Goal: Information Seeking & Learning: Learn about a topic

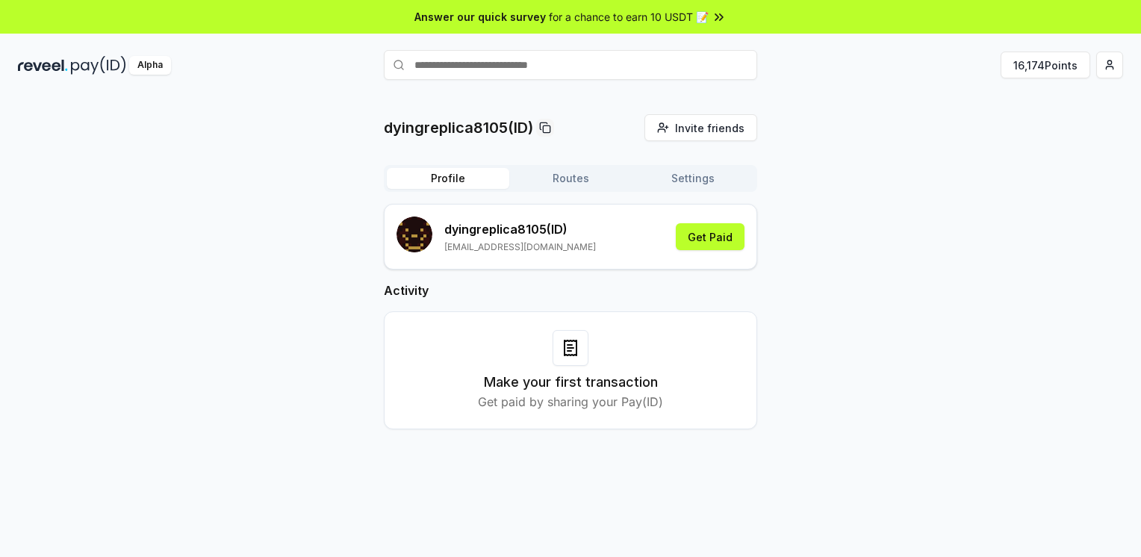
click at [826, 297] on div "dyingreplica8105(ID) Invite friends Invite Profile Routes Settings dyingreplica…" at bounding box center [570, 283] width 1105 height 339
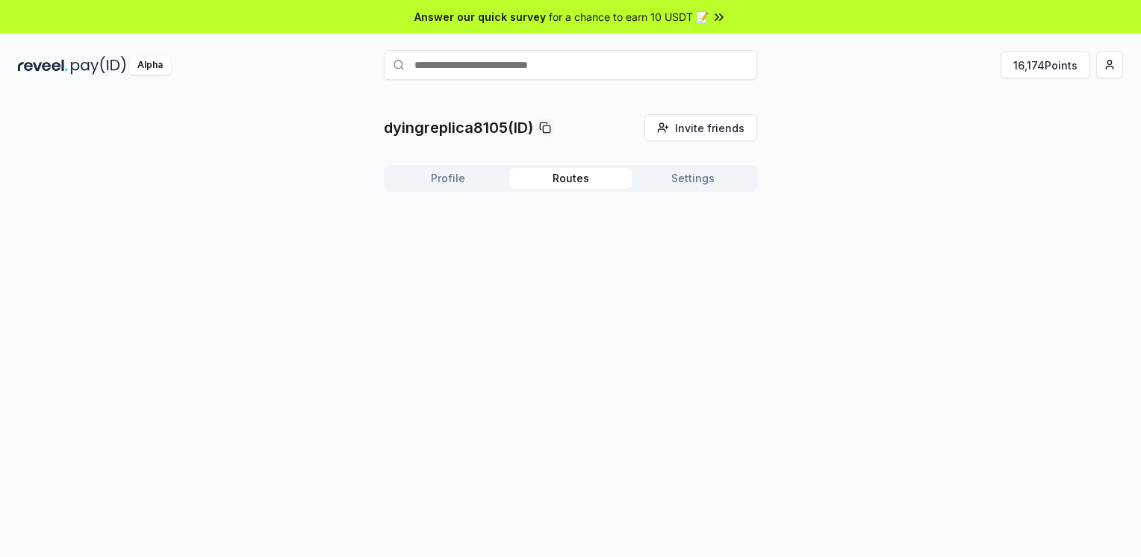
click at [571, 170] on button "Routes" at bounding box center [570, 178] width 122 height 21
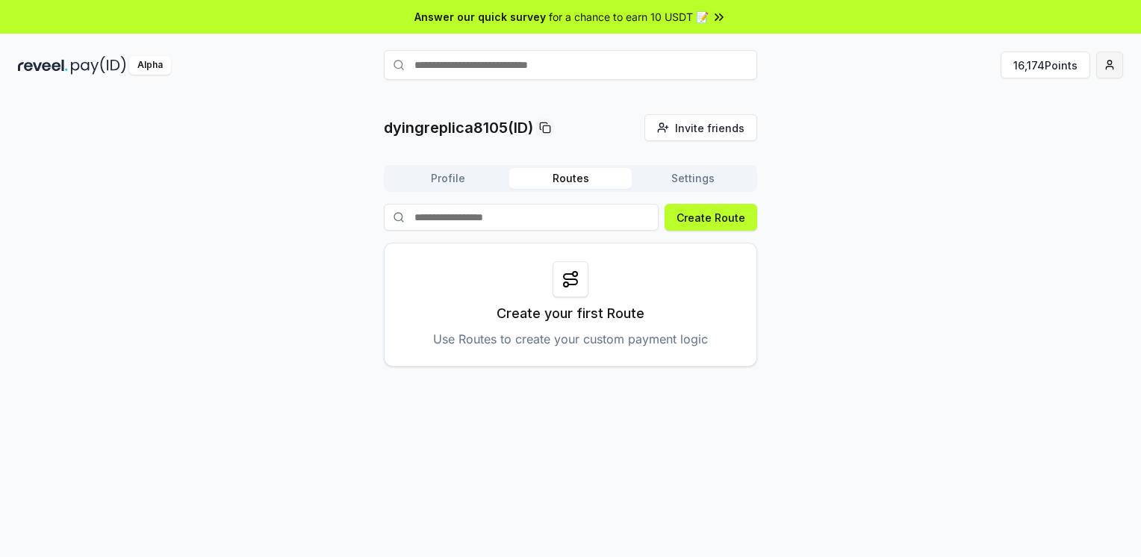
click at [1114, 67] on html "Answer our quick survey for a chance to earn 10 USDT 📝 Alpha 16,174 Points dyin…" at bounding box center [570, 278] width 1141 height 557
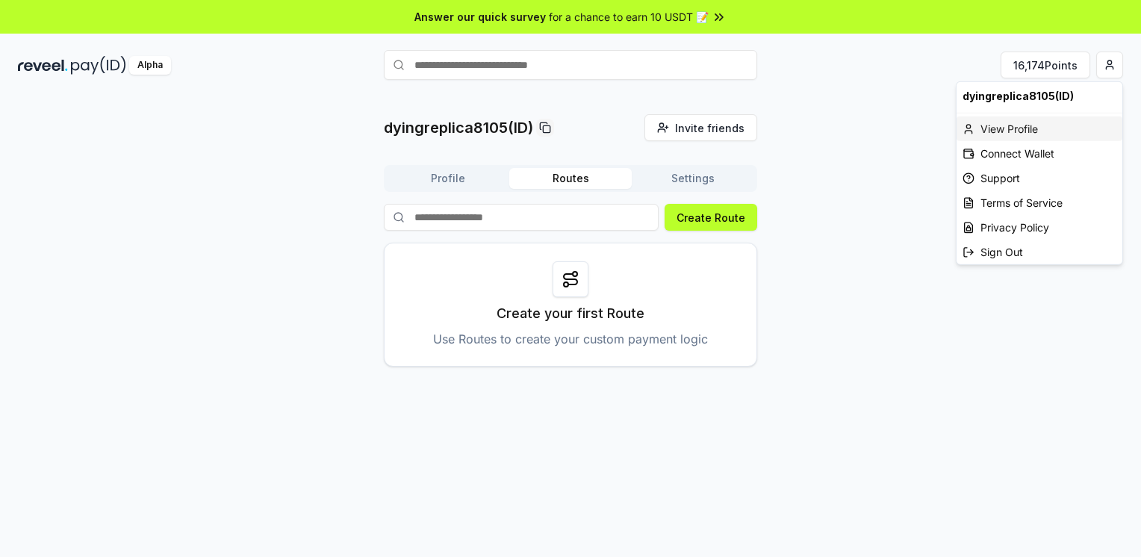
click at [1078, 121] on div "View Profile" at bounding box center [1039, 128] width 166 height 25
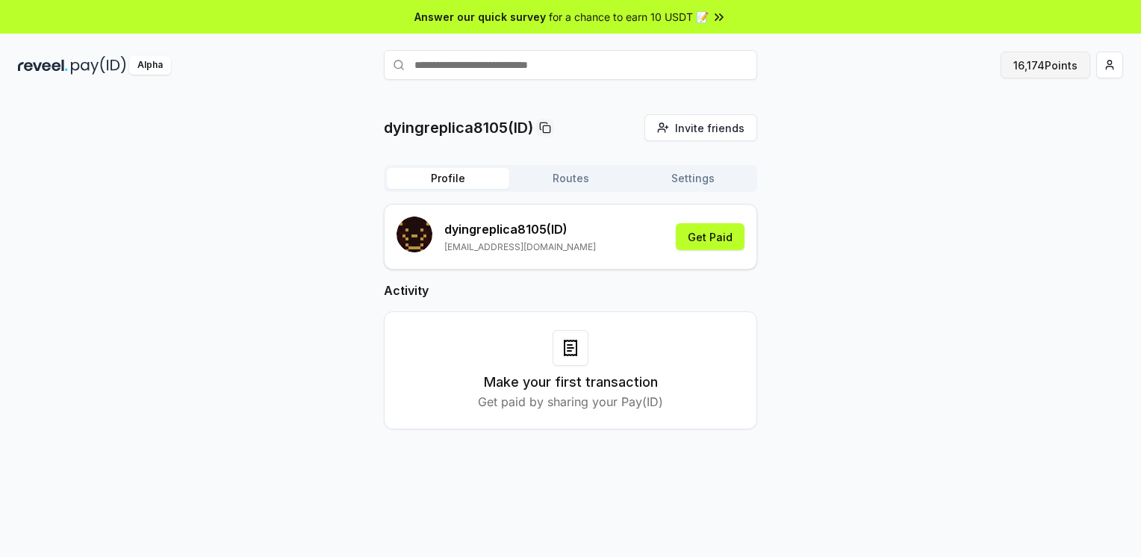
click at [1083, 65] on button "16,174 Points" at bounding box center [1045, 65] width 90 height 27
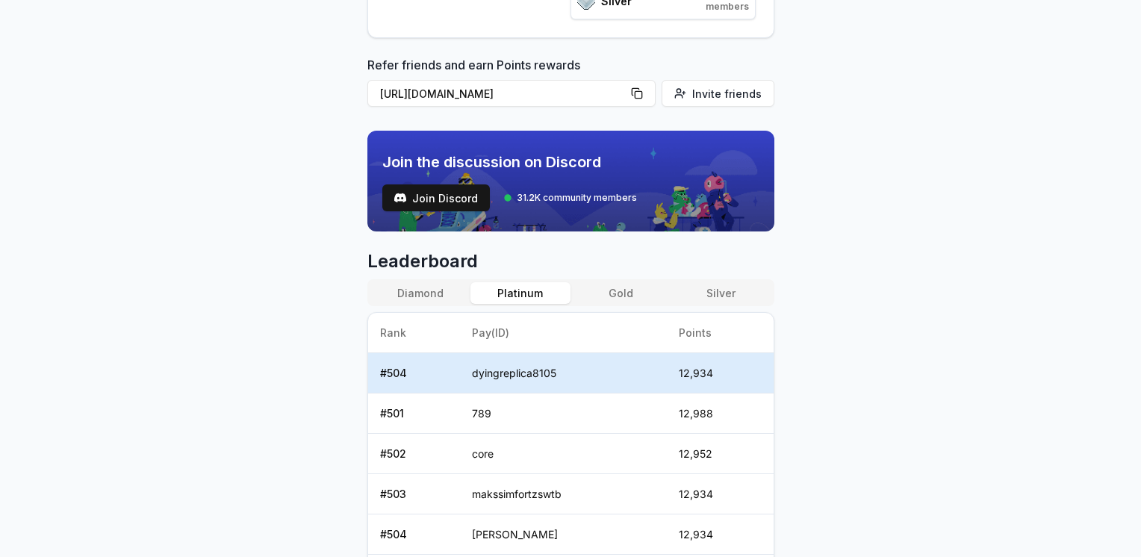
scroll to position [373, 0]
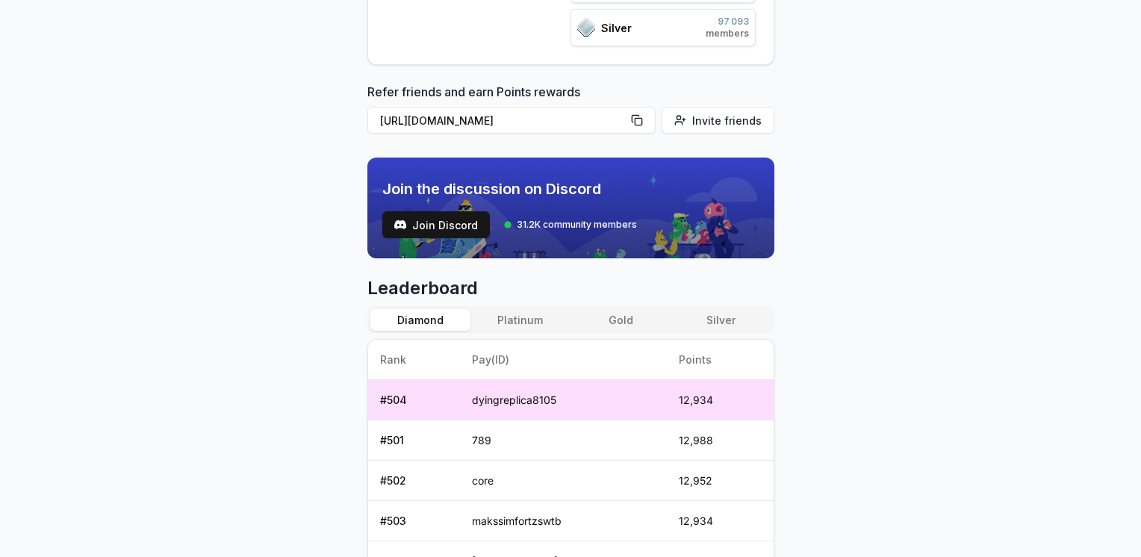
click at [424, 323] on button "Diamond" at bounding box center [420, 320] width 100 height 22
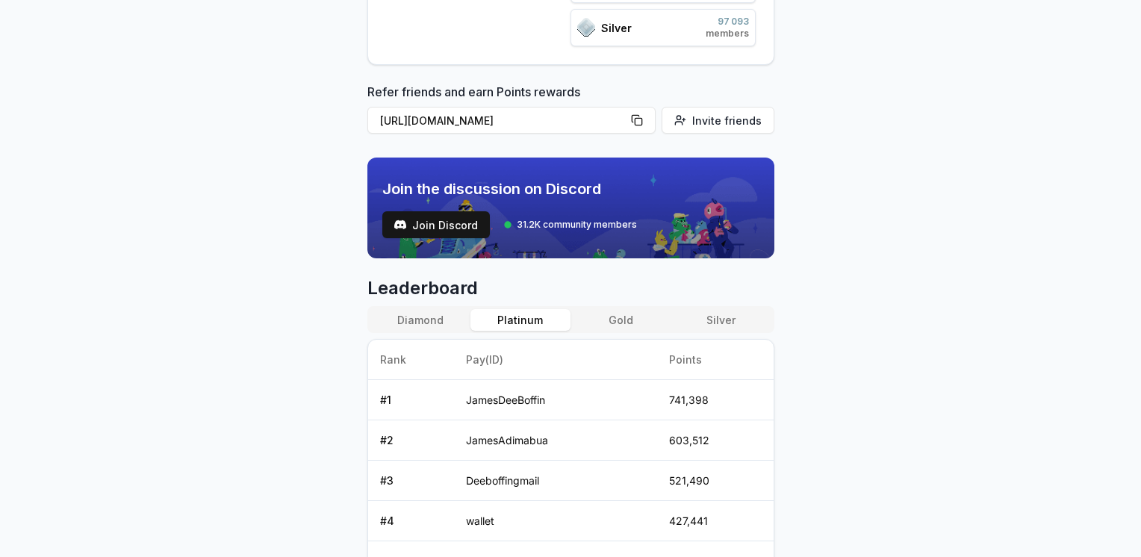
click at [480, 321] on button "Platinum" at bounding box center [520, 320] width 100 height 22
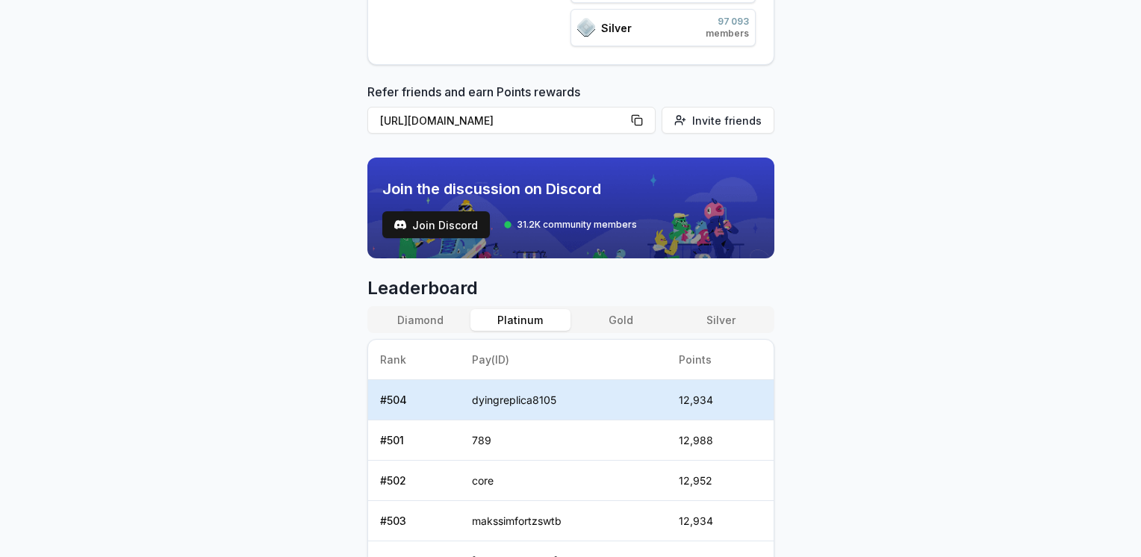
click at [430, 326] on button "Diamond" at bounding box center [420, 320] width 100 height 22
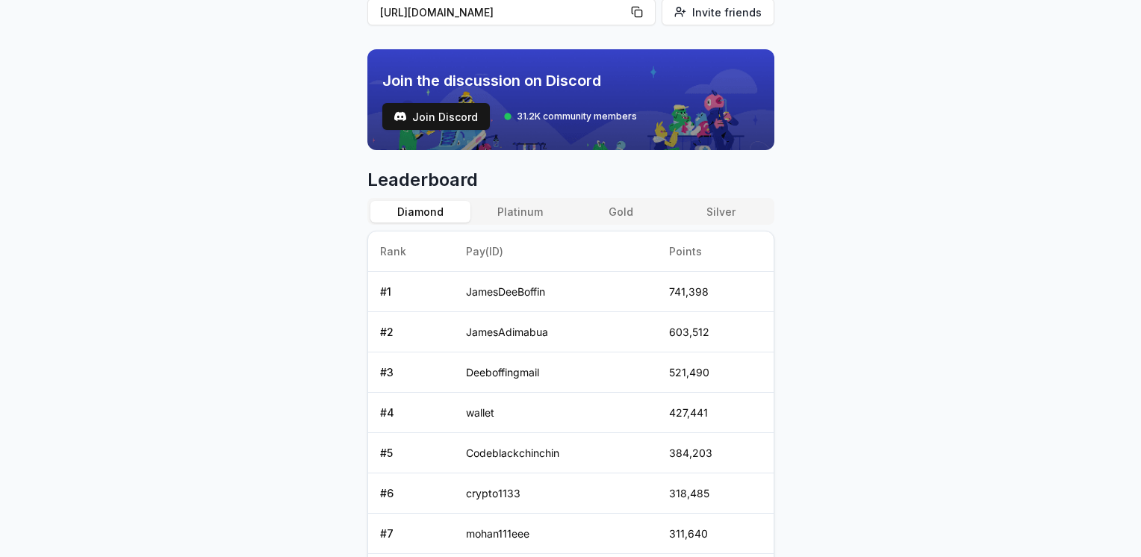
scroll to position [464, 0]
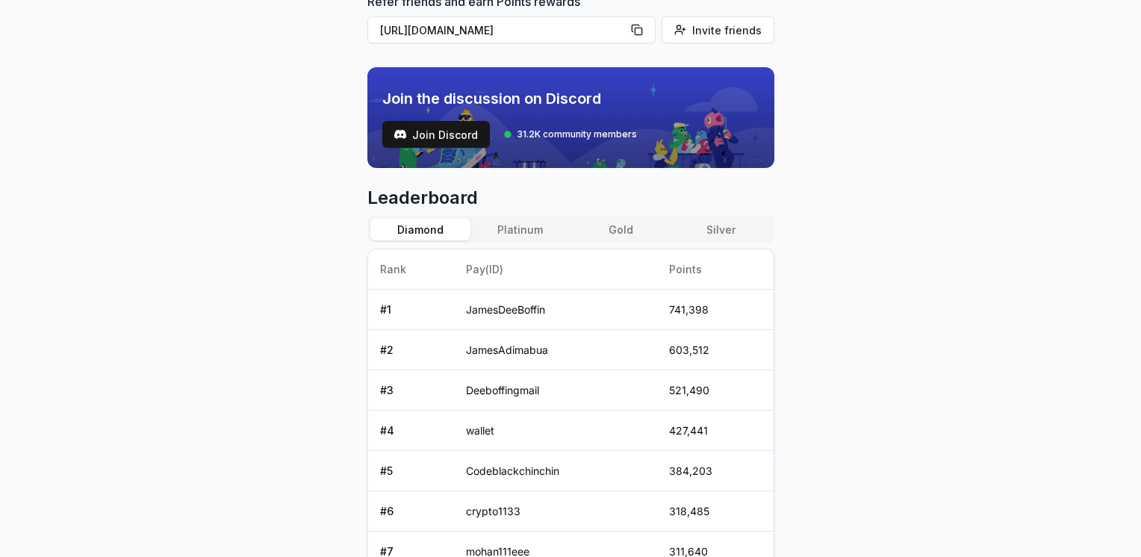
click at [484, 228] on button "Platinum" at bounding box center [520, 230] width 100 height 22
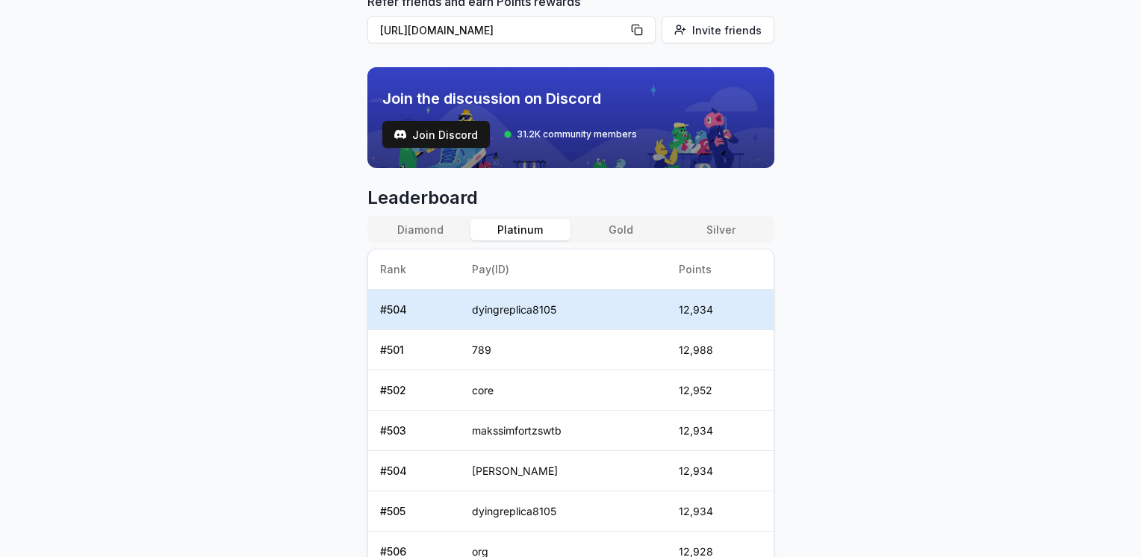
click at [447, 231] on button "Diamond" at bounding box center [420, 230] width 100 height 22
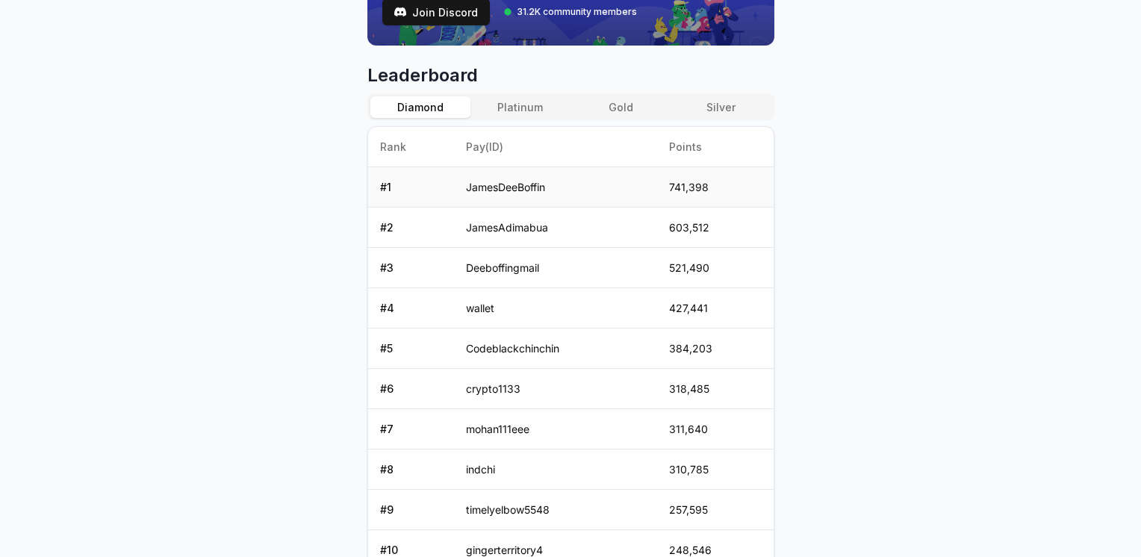
scroll to position [538, 0]
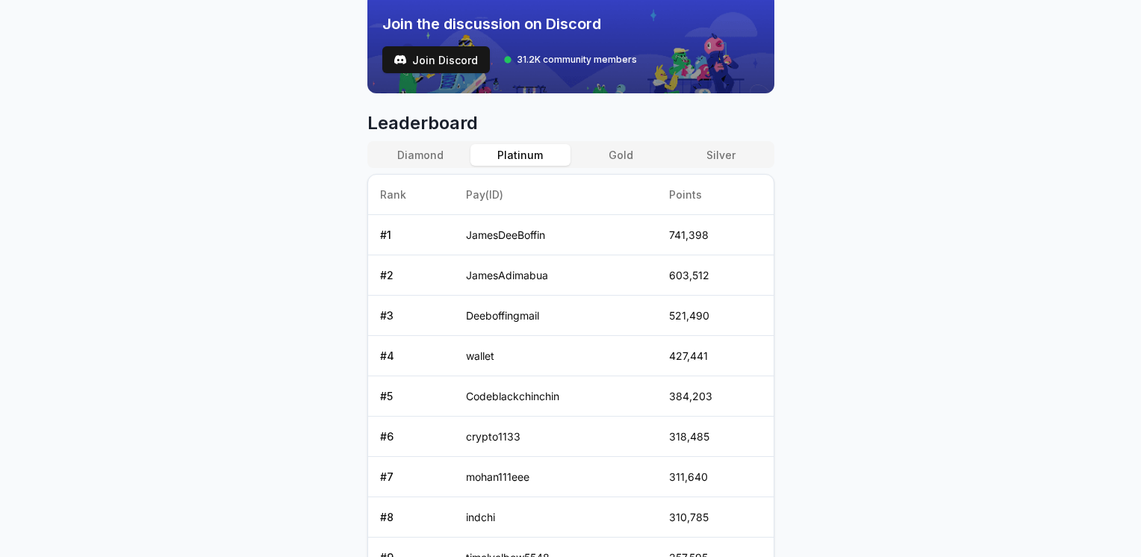
click at [512, 149] on button "Platinum" at bounding box center [520, 155] width 100 height 22
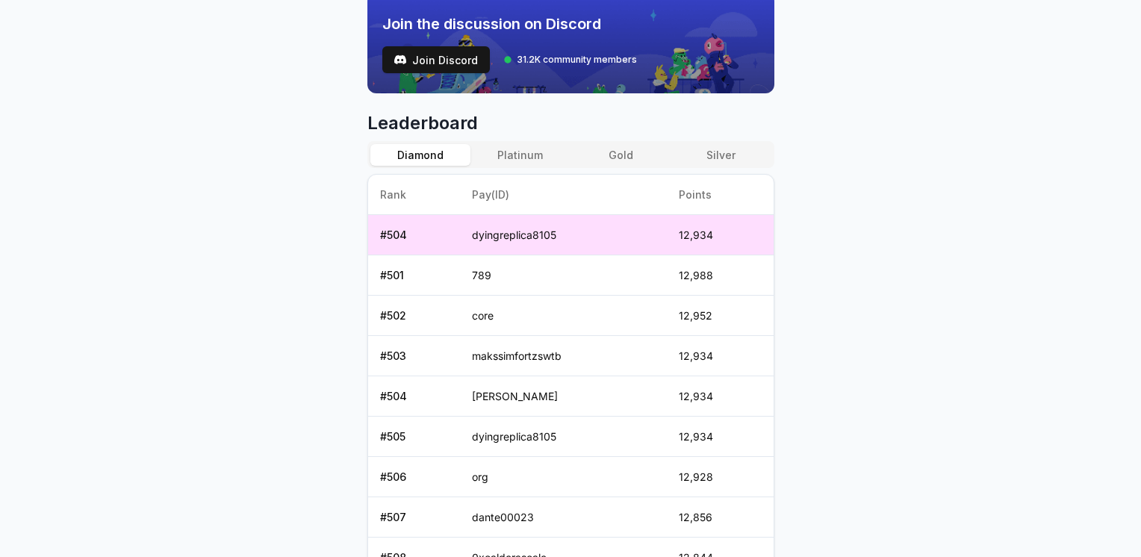
click at [446, 156] on button "Diamond" at bounding box center [420, 155] width 100 height 22
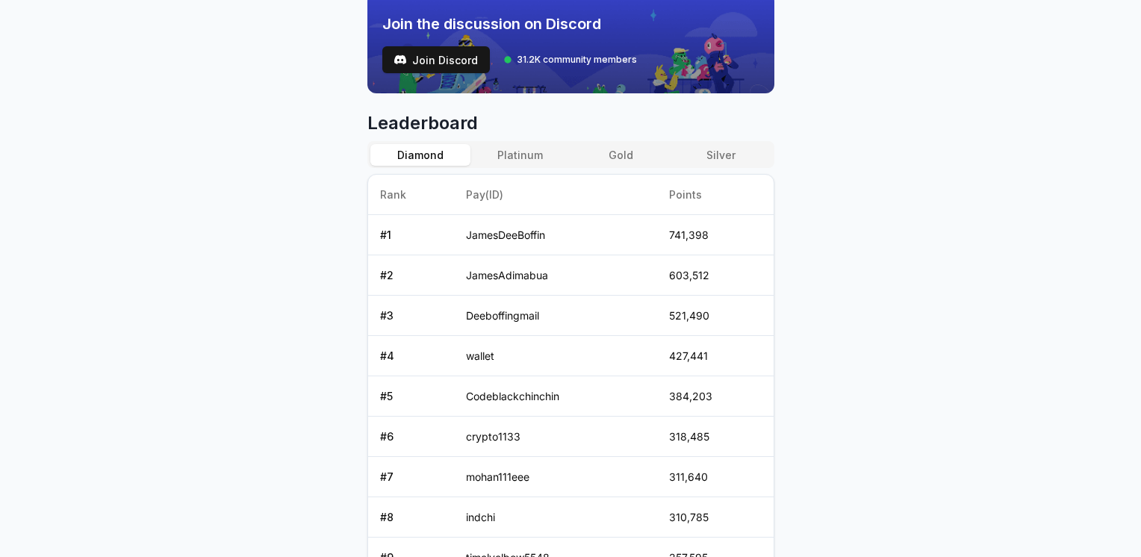
click at [472, 149] on button "Platinum" at bounding box center [520, 155] width 100 height 22
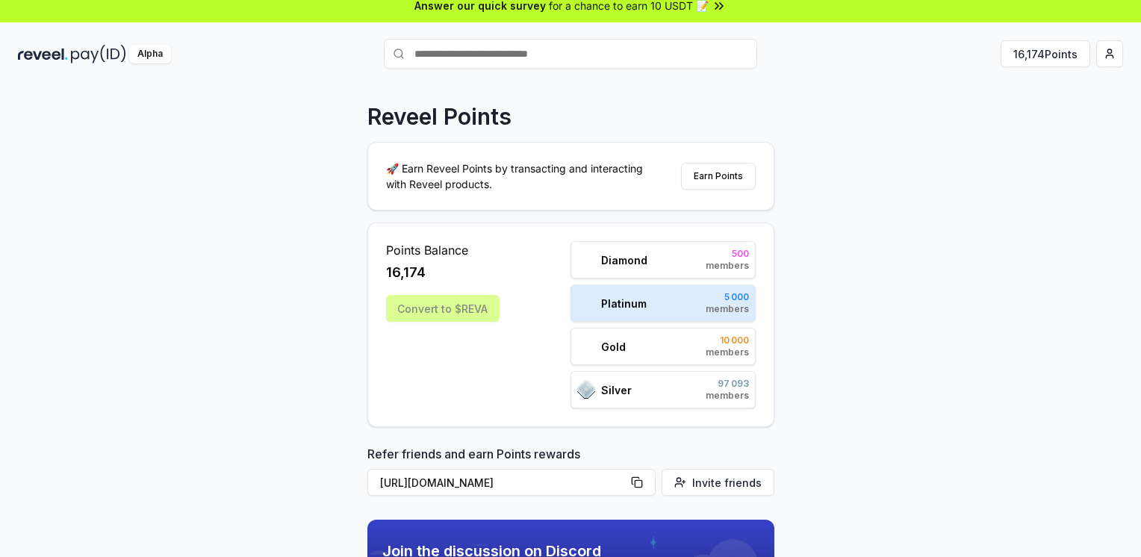
scroll to position [0, 0]
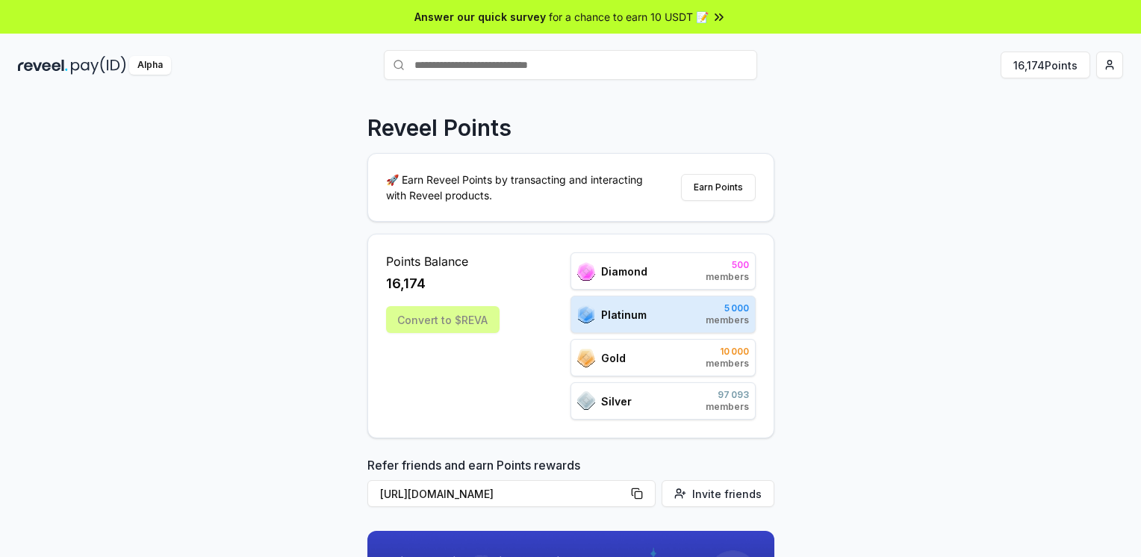
click at [478, 321] on div "Convert to $REVA" at bounding box center [442, 319] width 113 height 27
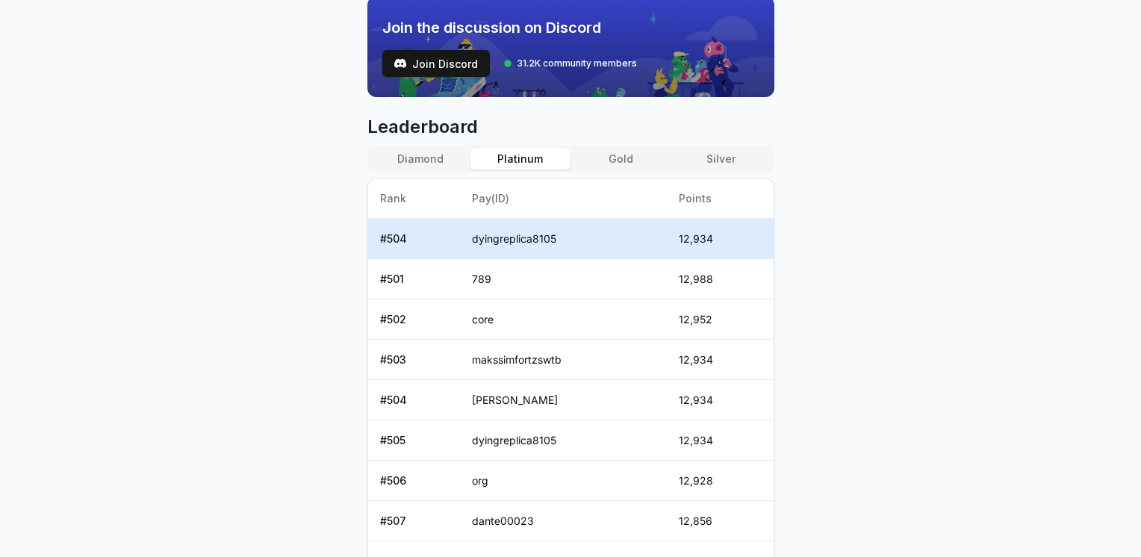
scroll to position [729, 0]
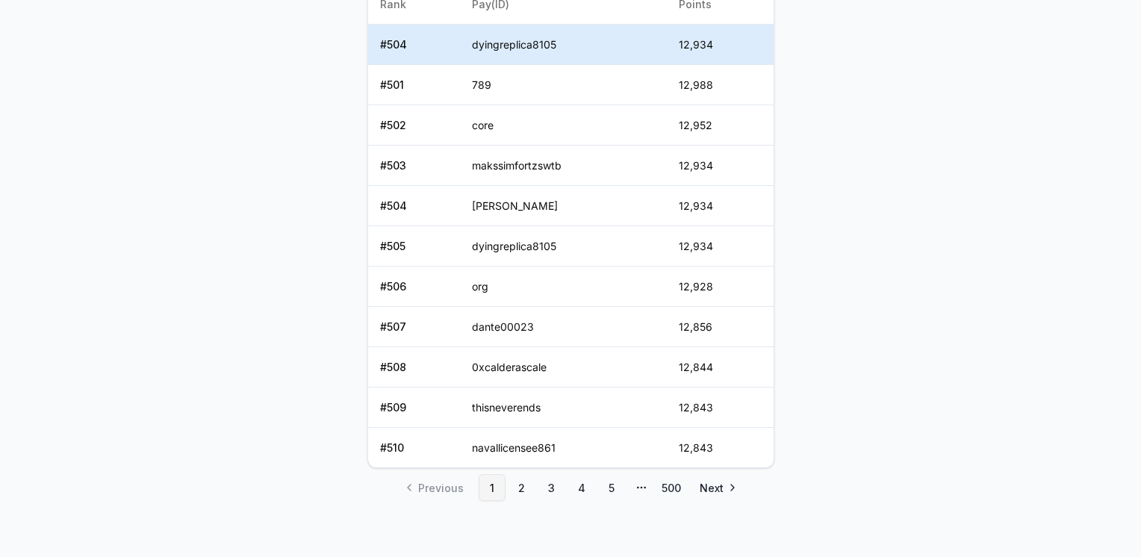
click at [496, 482] on link "1" at bounding box center [492, 487] width 27 height 27
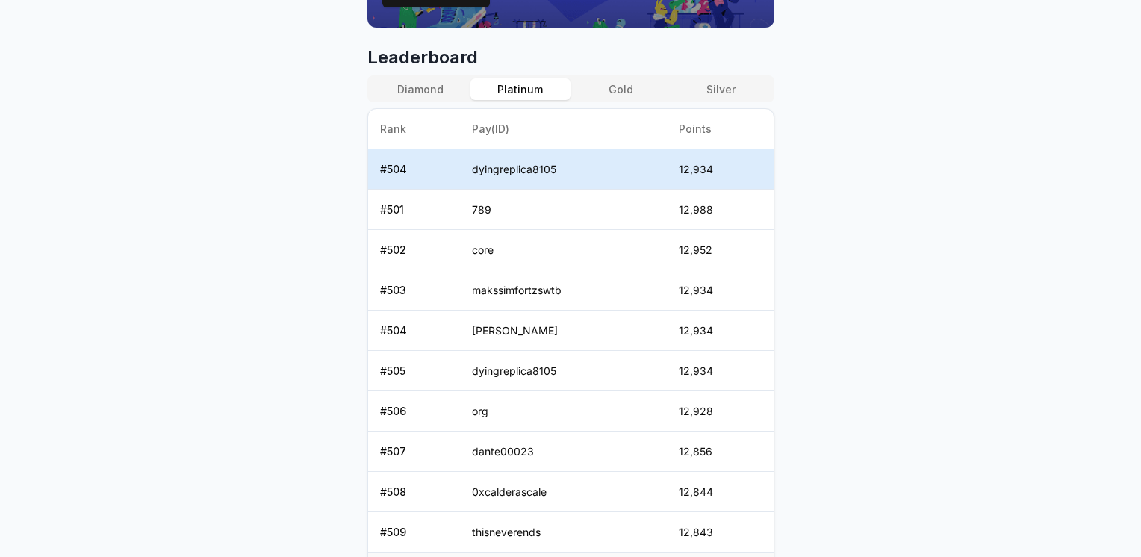
scroll to position [579, 0]
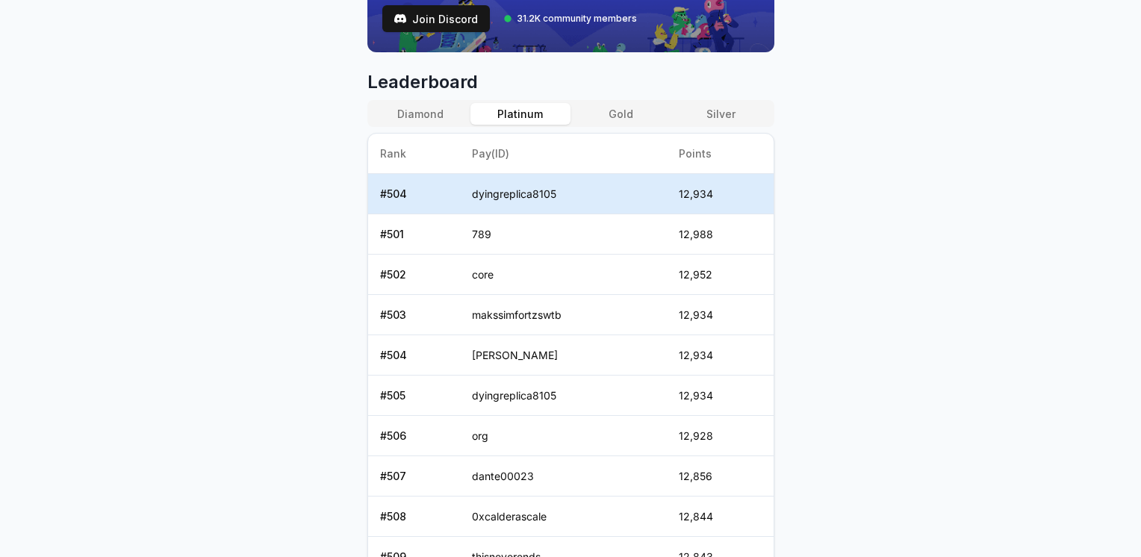
click at [427, 106] on button "Diamond" at bounding box center [420, 114] width 100 height 22
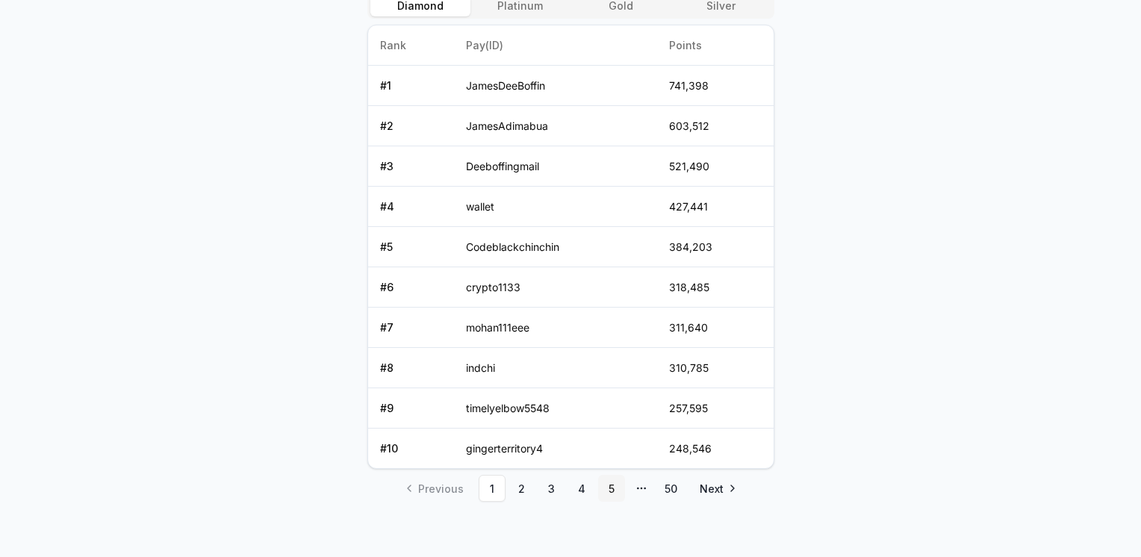
click at [616, 484] on link "5" at bounding box center [611, 488] width 27 height 27
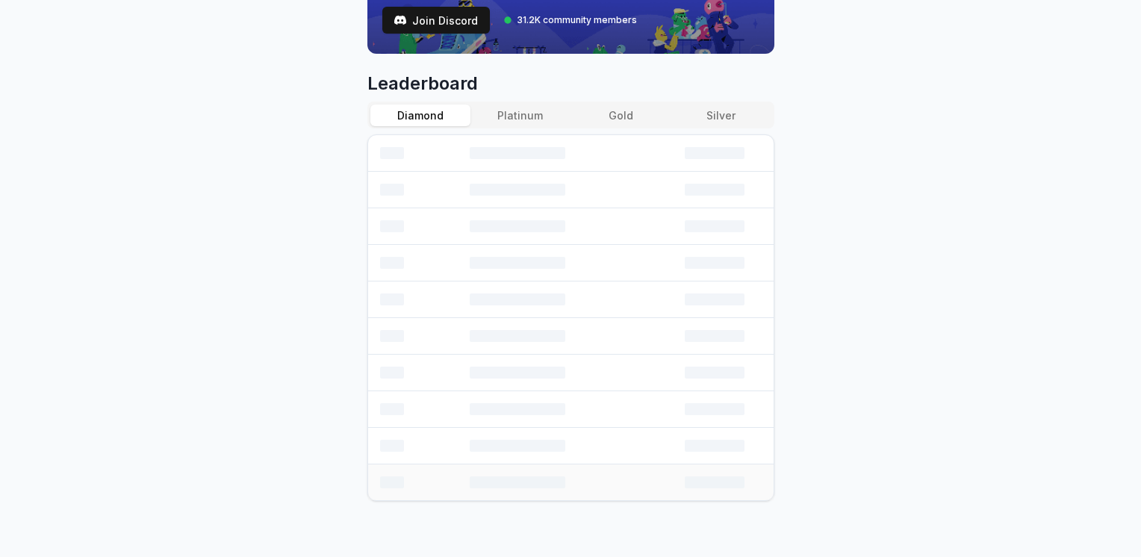
scroll to position [688, 0]
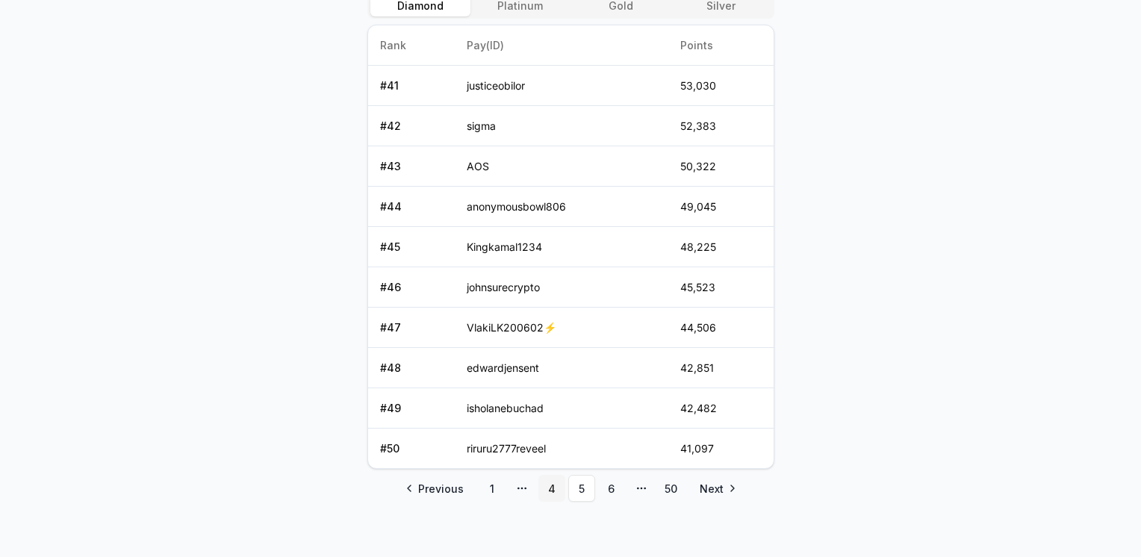
click at [547, 485] on link "4" at bounding box center [551, 488] width 27 height 27
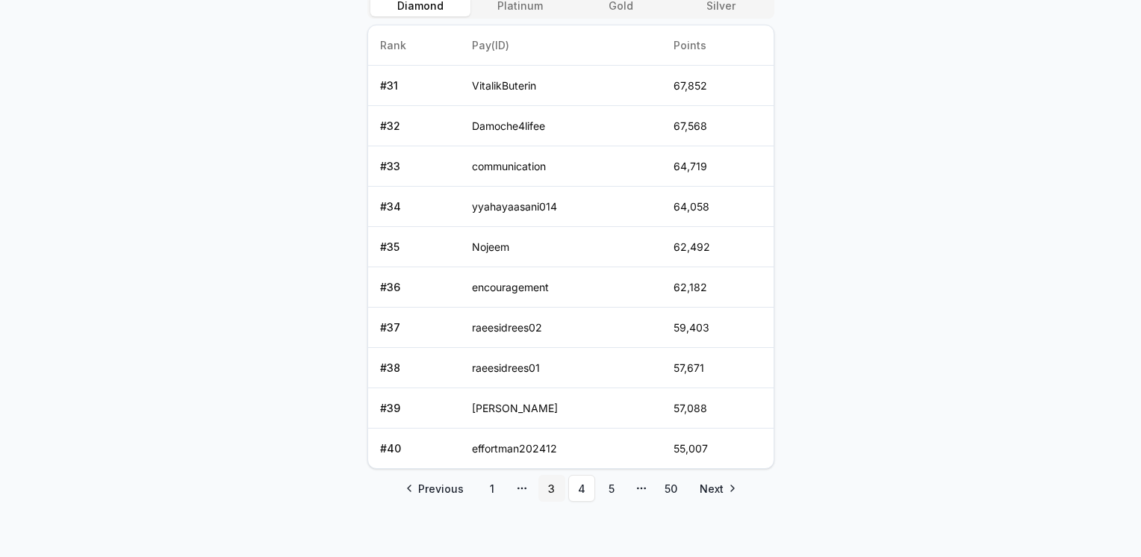
click at [545, 480] on link "3" at bounding box center [551, 488] width 27 height 27
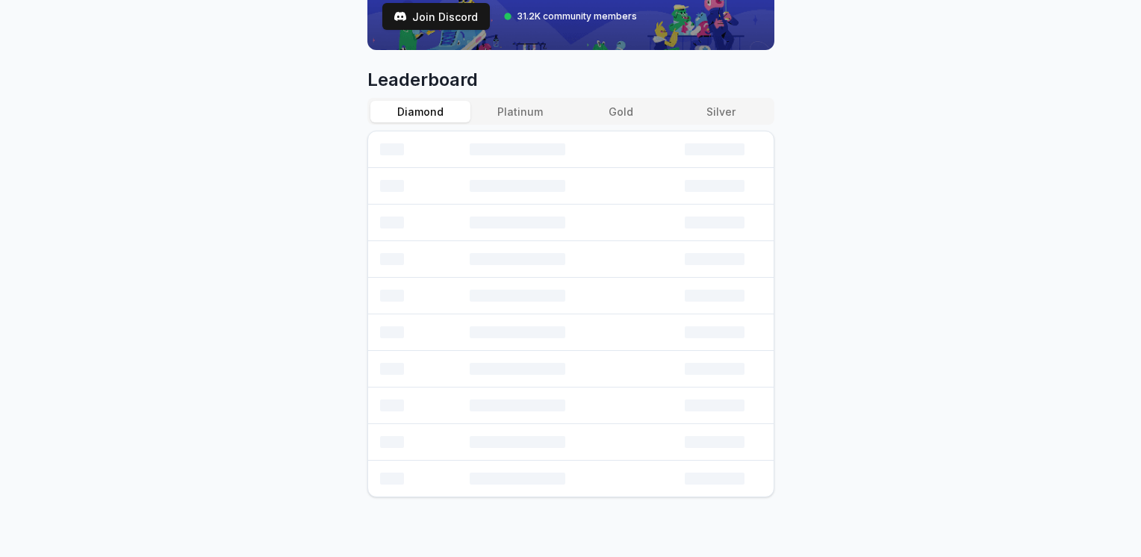
scroll to position [578, 0]
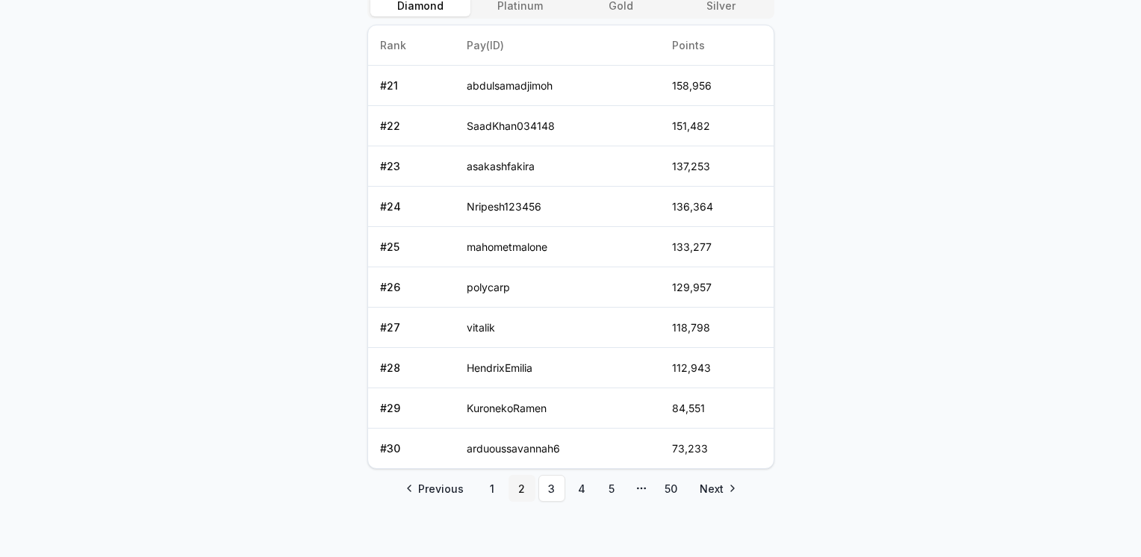
click at [520, 479] on link "2" at bounding box center [521, 488] width 27 height 27
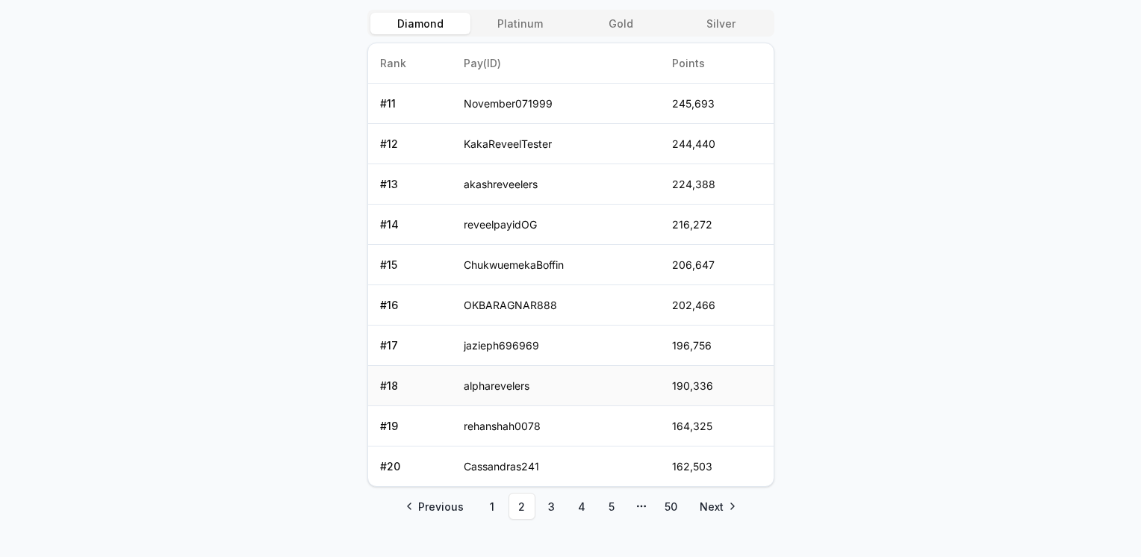
scroll to position [688, 0]
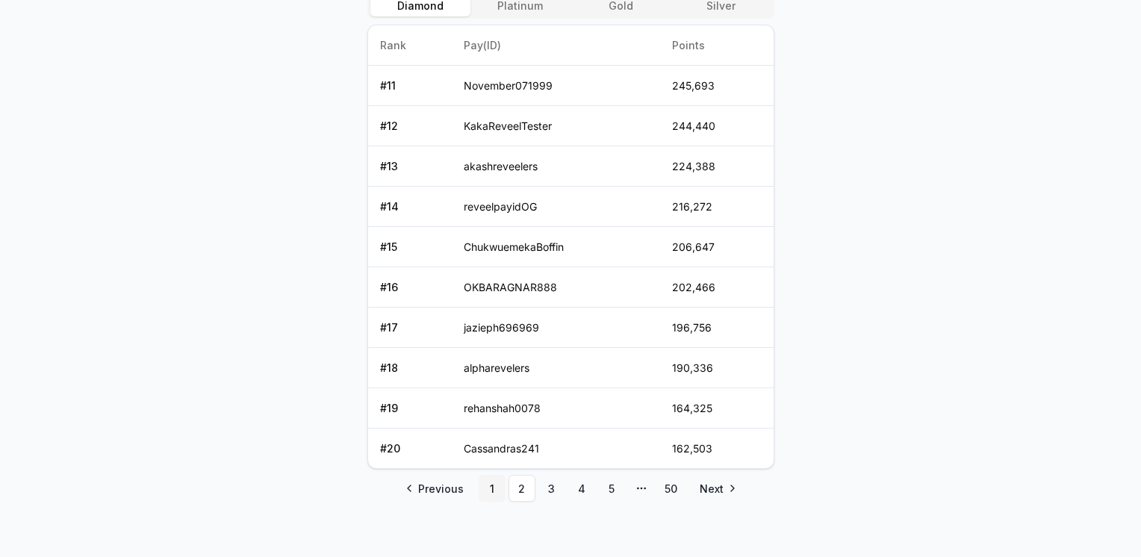
click at [489, 476] on link "1" at bounding box center [492, 488] width 27 height 27
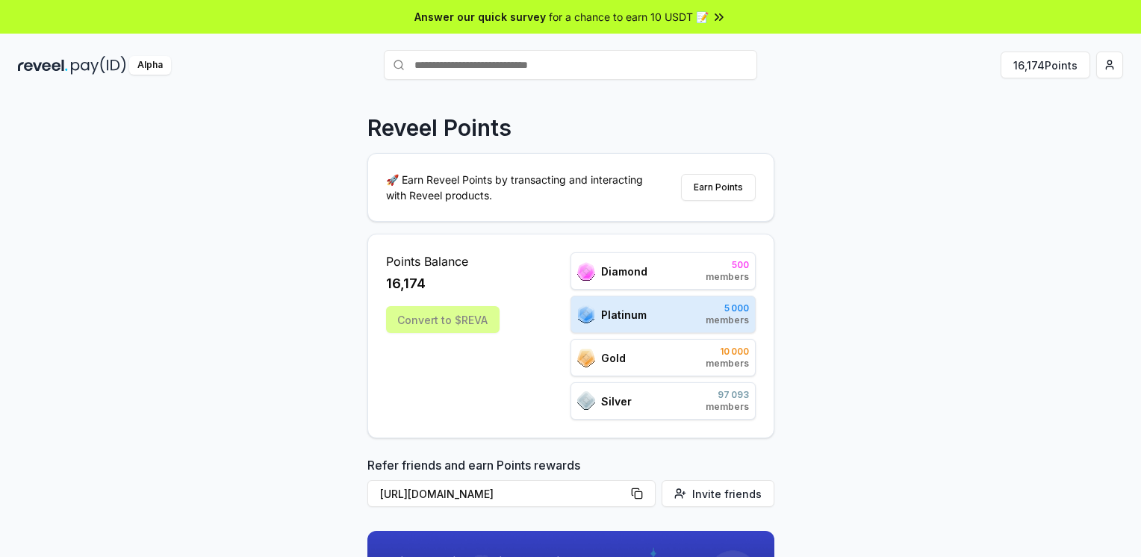
scroll to position [0, 0]
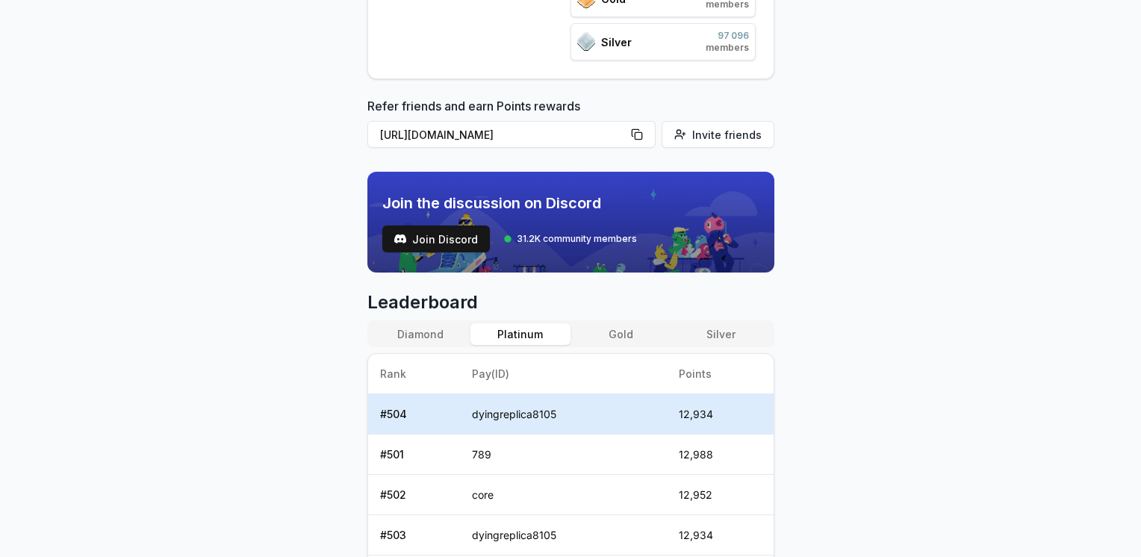
scroll to position [362, 0]
